Goal: Download file/media

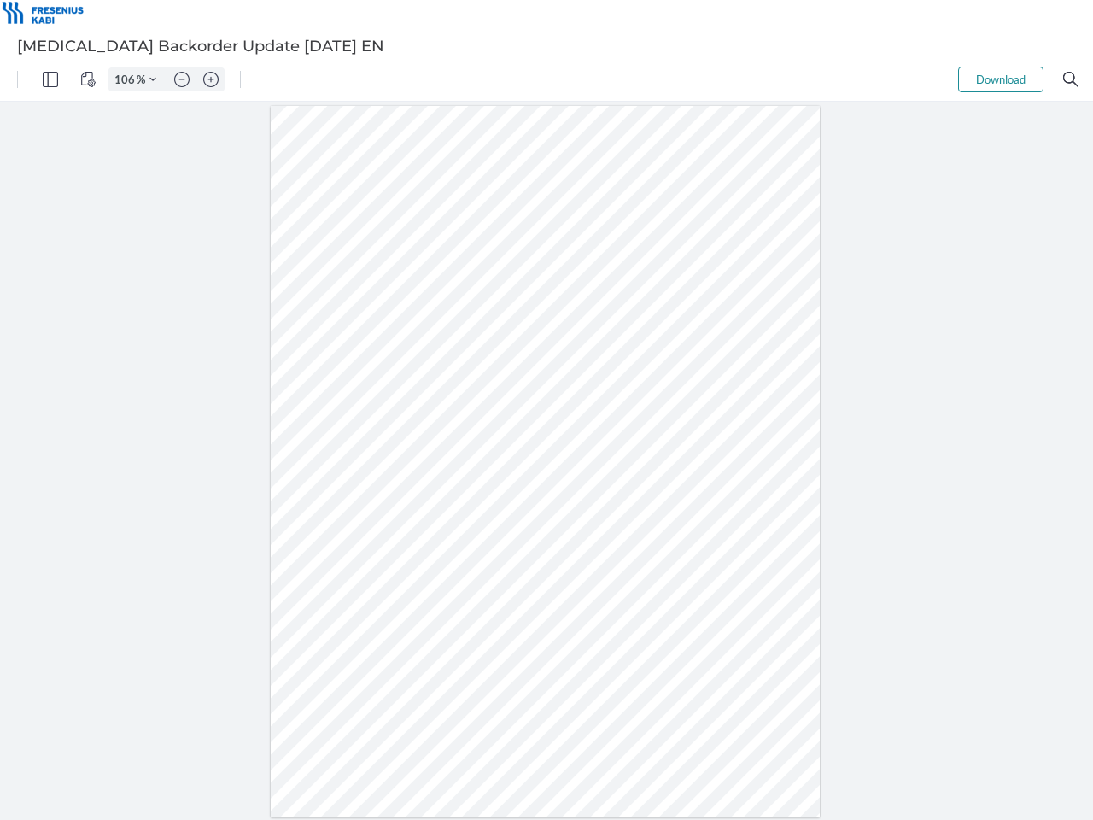
click at [50, 79] on img "Panel" at bounding box center [50, 79] width 15 height 15
click at [88, 79] on img "View Controls" at bounding box center [87, 79] width 15 height 15
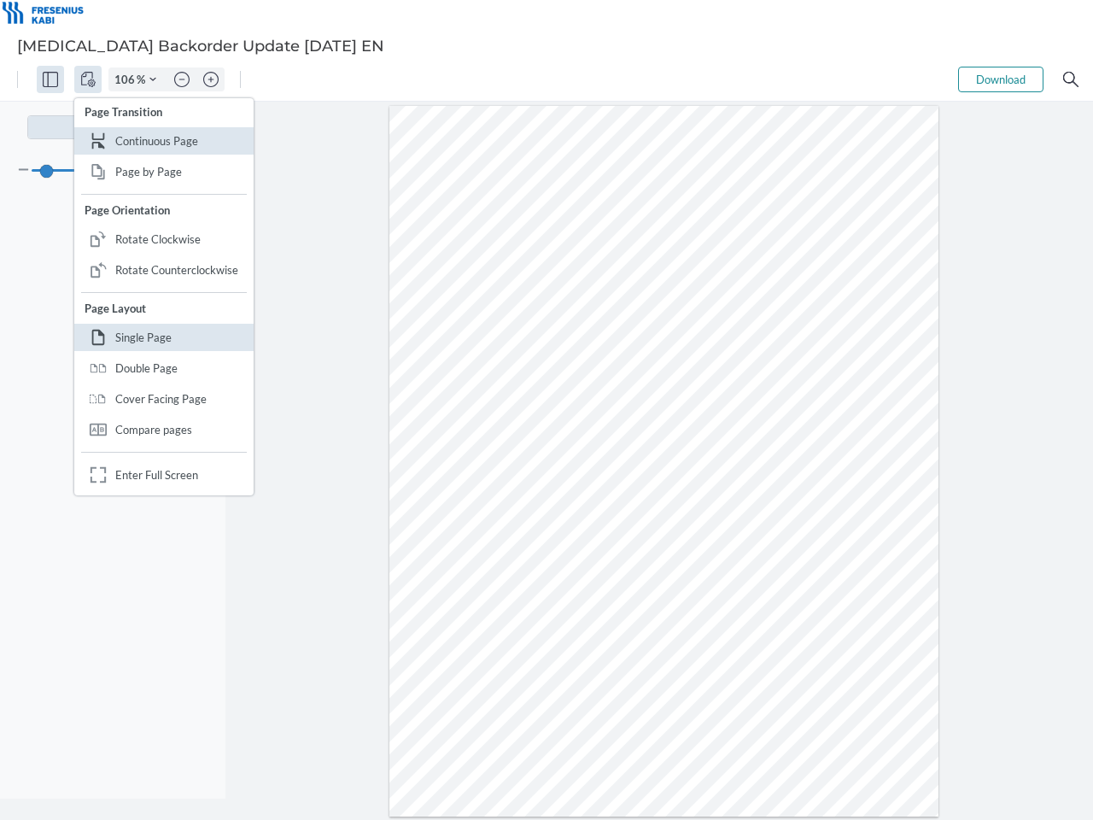
click at [127, 79] on input "106" at bounding box center [122, 79] width 27 height 15
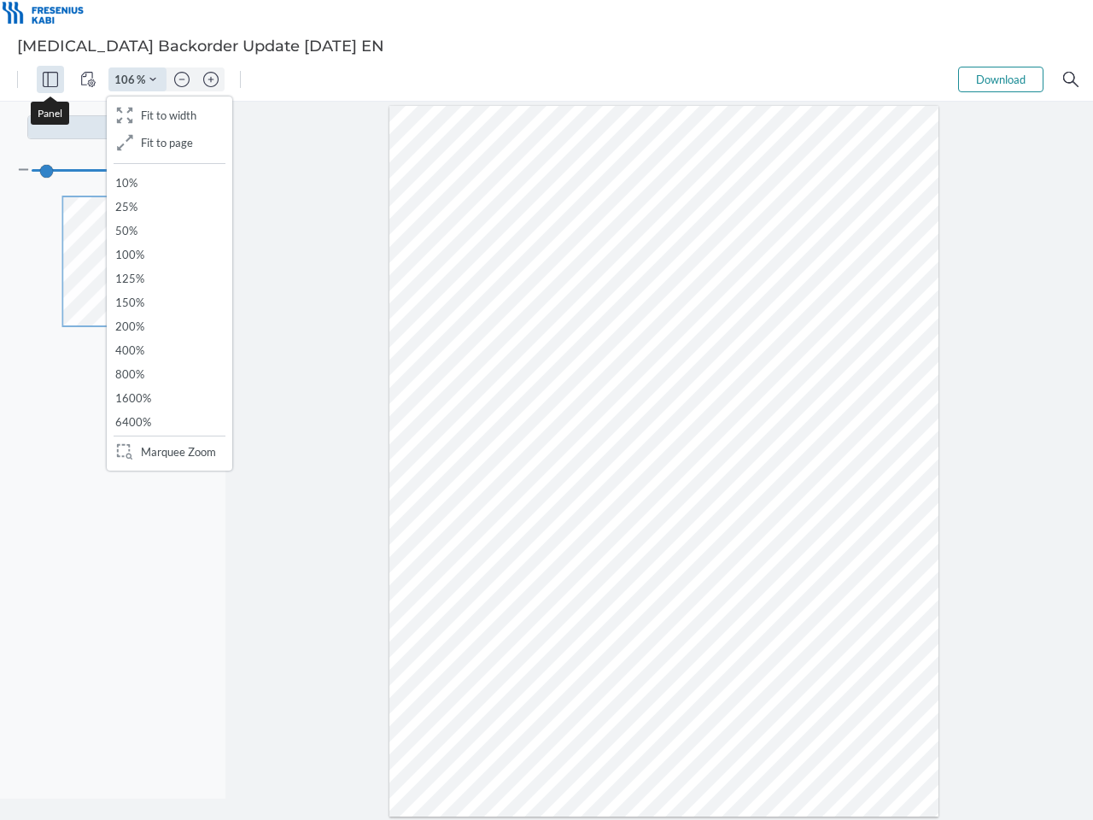
click at [153, 79] on img "Zoom Controls" at bounding box center [152, 79] width 7 height 7
click at [182, 79] on img "Zoom out" at bounding box center [181, 79] width 15 height 15
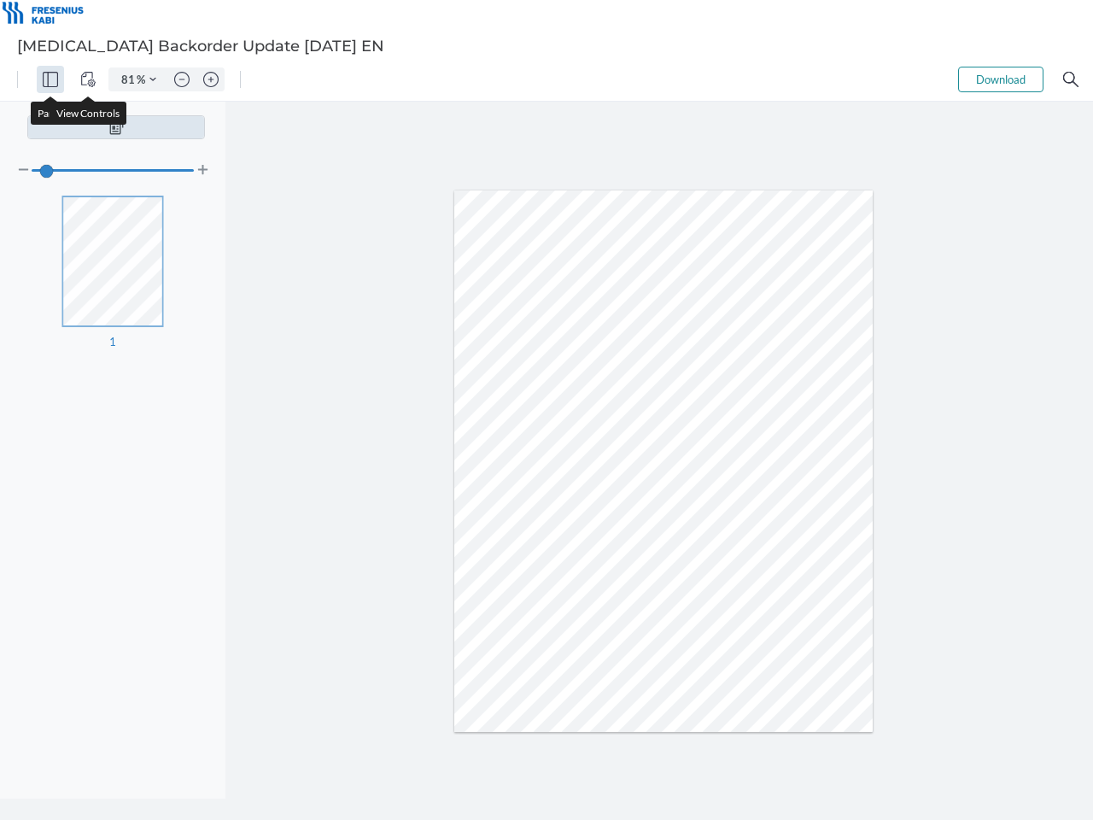
click at [211, 79] on img "Zoom in" at bounding box center [210, 79] width 15 height 15
type input "106"
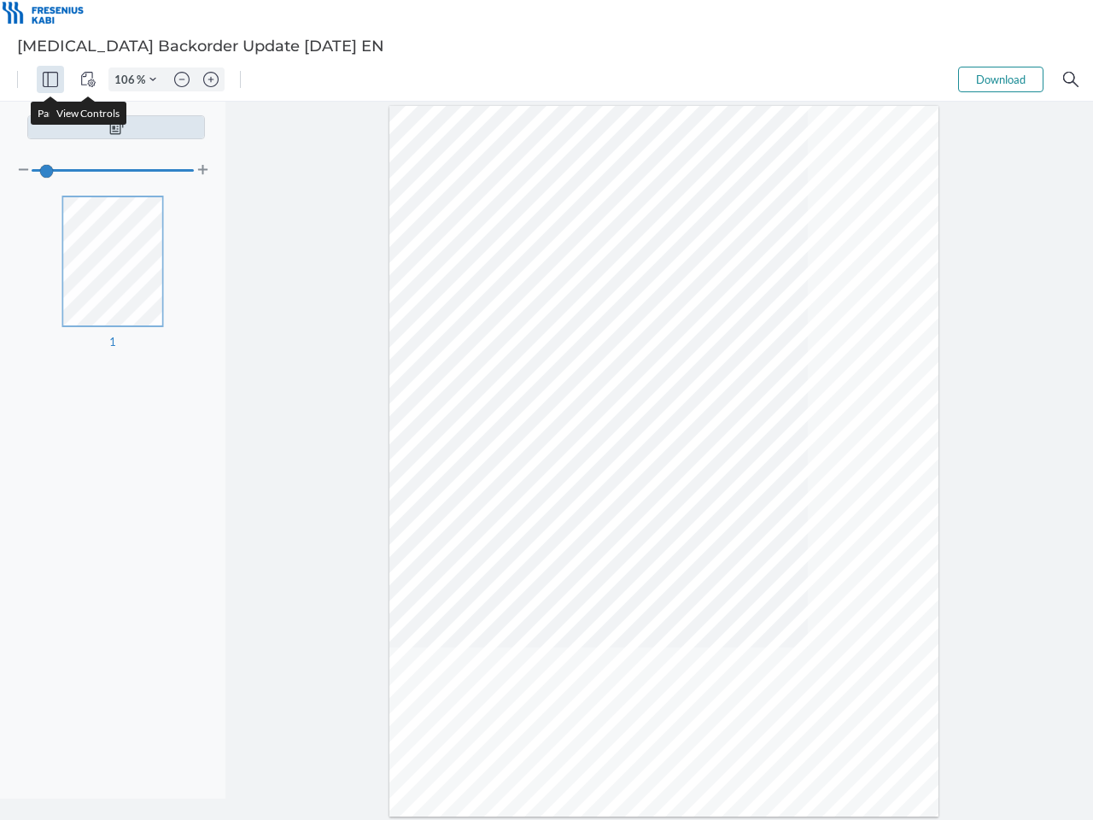
click at [1001, 79] on button "Download" at bounding box center [1000, 80] width 85 height 26
click at [1071, 79] on img "Search" at bounding box center [1070, 79] width 15 height 15
